Goal: Check status: Check status

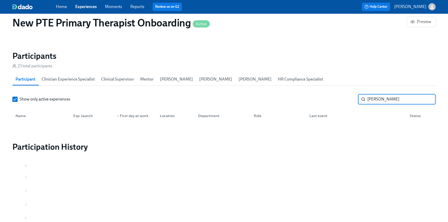
scroll to position [0, 1716]
click at [57, 4] on link "Home" at bounding box center [61, 6] width 11 height 5
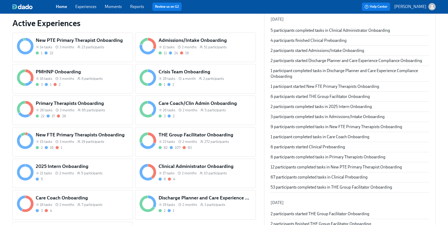
scroll to position [233, 0]
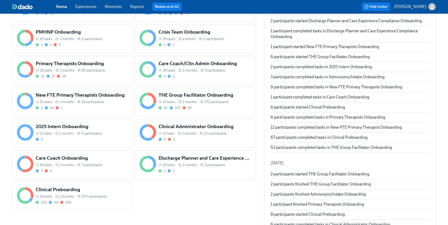
click at [55, 99] on div "New FTE Primary Therapists Onboarding 15 tasks 3 months 19 participants 2 16 1" at bounding box center [82, 101] width 95 height 21
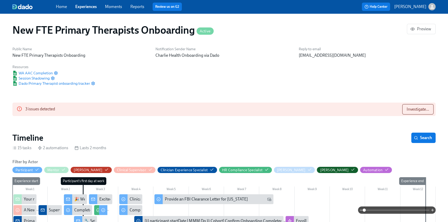
scroll to position [0, 1634]
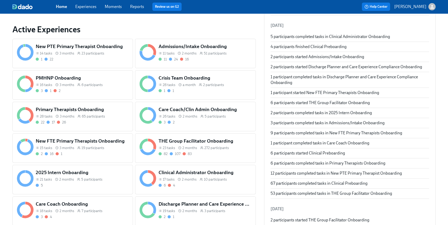
scroll to position [186, 0]
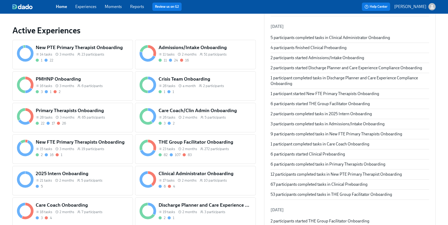
click at [102, 61] on div "1 22" at bounding box center [82, 60] width 93 height 5
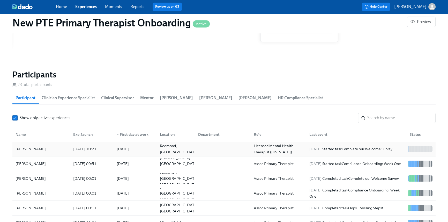
scroll to position [0, 1716]
click at [404, 118] on input "search" at bounding box center [402, 118] width 68 height 10
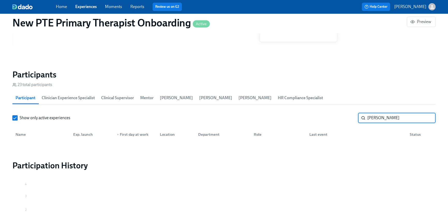
type input "[PERSON_NAME]"
click at [62, 8] on link "Home" at bounding box center [61, 6] width 11 height 5
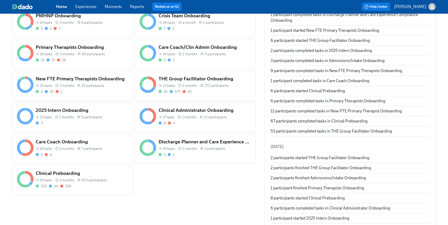
scroll to position [242, 0]
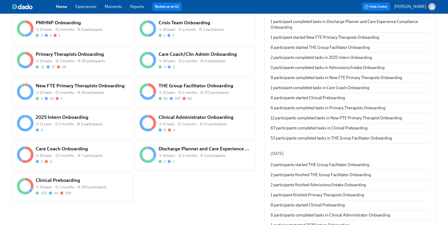
click at [88, 181] on h5 "Clinical Preboarding" at bounding box center [82, 180] width 93 height 7
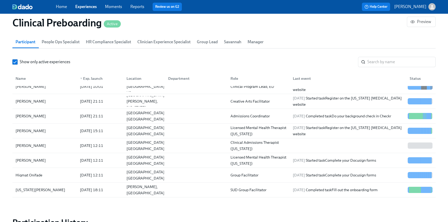
scroll to position [8, 0]
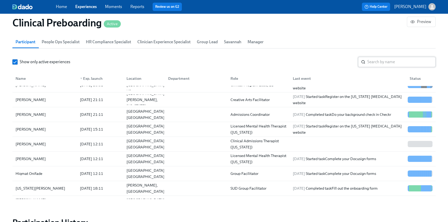
click at [381, 65] on input "search" at bounding box center [402, 62] width 68 height 10
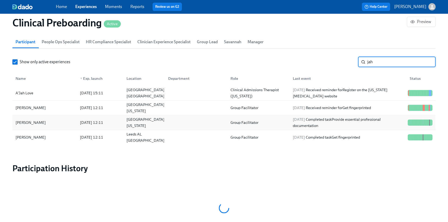
type input "jah"
click at [195, 128] on div "[PERSON_NAME] [DATE] 12:11 [GEOGRAPHIC_DATA], [US_STATE] Group Facilitator [DAT…" at bounding box center [224, 122] width 424 height 15
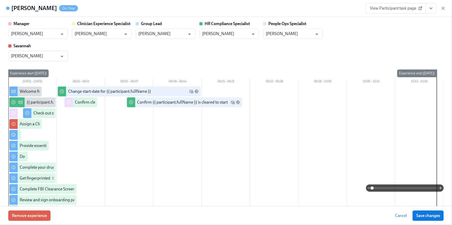
click at [434, 9] on button "View task page" at bounding box center [430, 8] width 11 height 10
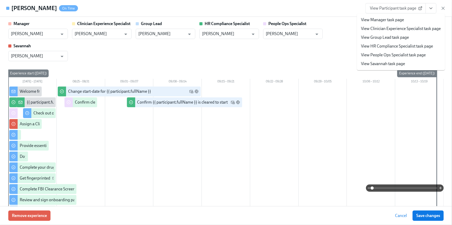
click at [412, 46] on link "View HR Compliance Specialist task page" at bounding box center [397, 46] width 72 height 6
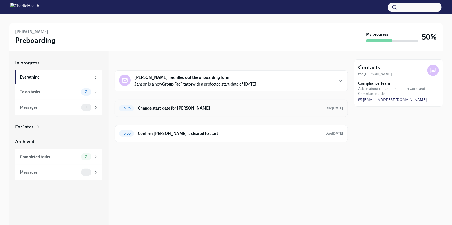
click at [194, 111] on div "To Do Change start-date for Jahson Jones Due in 10 days" at bounding box center [231, 108] width 224 height 8
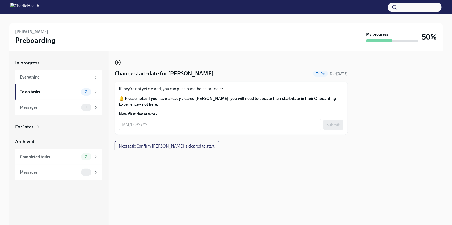
click at [117, 61] on icon "button" at bounding box center [118, 63] width 6 height 6
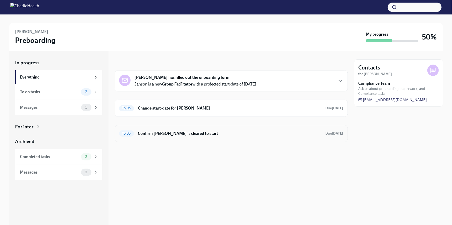
click at [159, 135] on h6 "Confirm [PERSON_NAME] is cleared to start" at bounding box center [229, 134] width 183 height 6
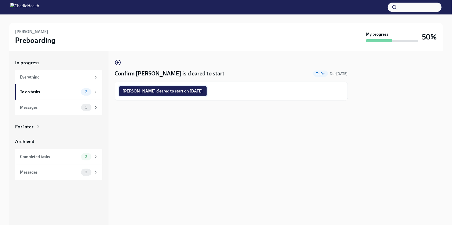
click at [184, 91] on span "Jahson Jones cleared to start on 09/08/2025" at bounding box center [163, 91] width 80 height 5
